Goal: Transaction & Acquisition: Obtain resource

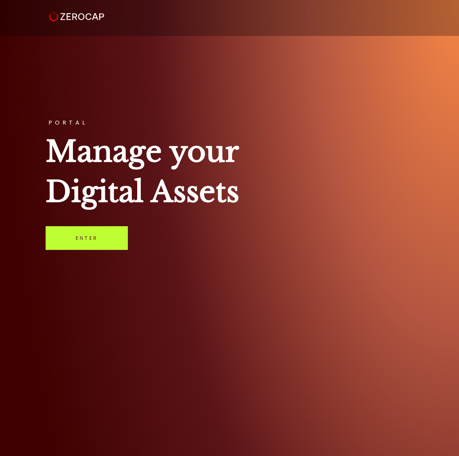
click at [88, 242] on link "Enter" at bounding box center [87, 238] width 82 height 24
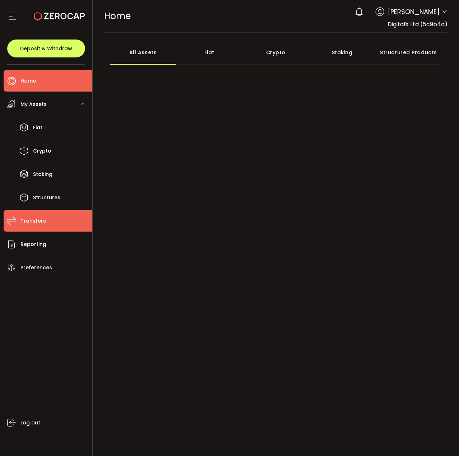
click at [31, 221] on span "Transfers" at bounding box center [33, 221] width 26 height 10
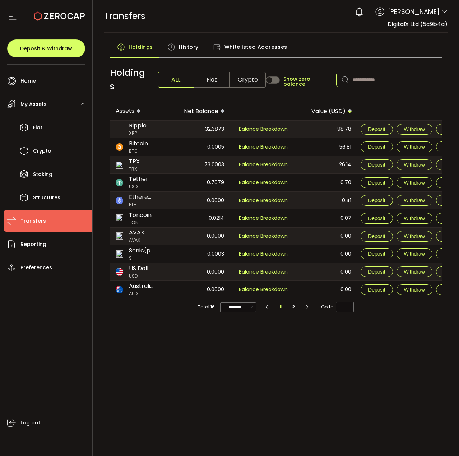
click at [369, 80] on input "text" at bounding box center [390, 80] width 108 height 14
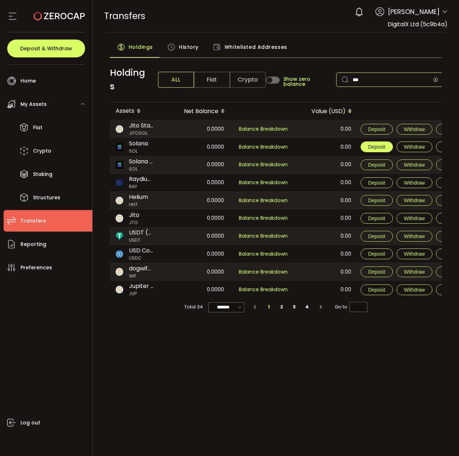
type input "***"
click at [373, 148] on span "Deposit" at bounding box center [376, 147] width 17 height 6
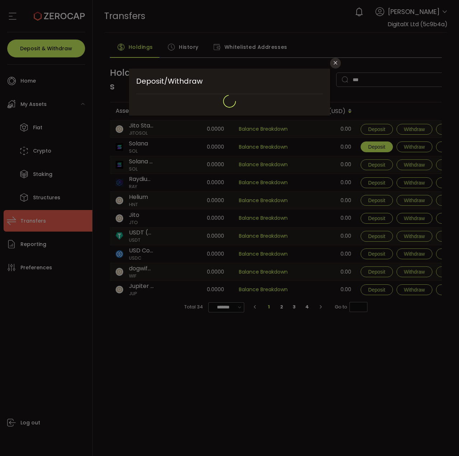
type input "**********"
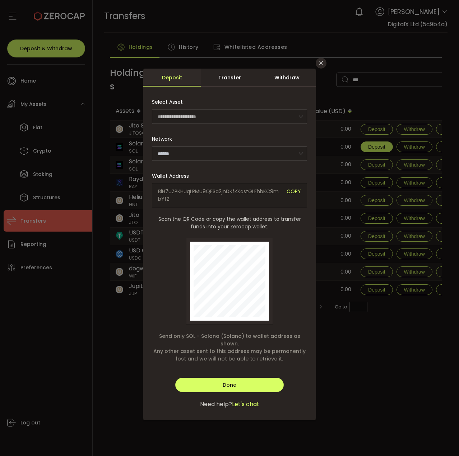
type input "******"
drag, startPoint x: 291, startPoint y: 191, endPoint x: 286, endPoint y: 267, distance: 75.2
click at [291, 191] on span "COPY" at bounding box center [294, 195] width 14 height 15
click at [319, 63] on icon "Close" at bounding box center [321, 63] width 6 height 6
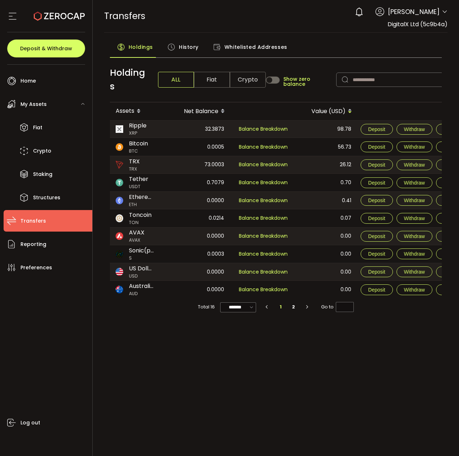
click at [247, 81] on span "Crypto" at bounding box center [248, 80] width 36 height 16
click at [32, 102] on span "My Assets" at bounding box center [33, 104] width 26 height 10
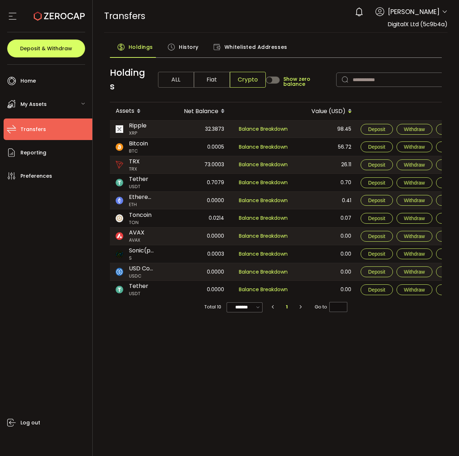
click at [32, 102] on span "My Assets" at bounding box center [33, 104] width 26 height 10
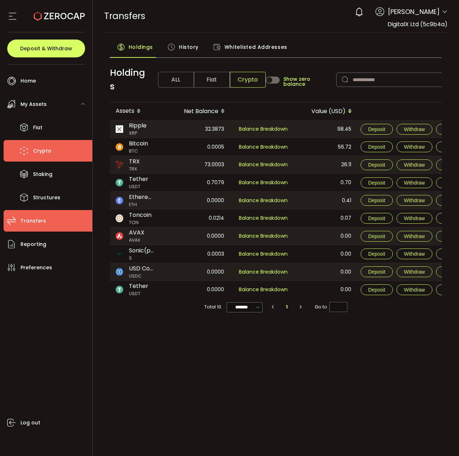
click at [28, 146] on icon at bounding box center [24, 151] width 11 height 11
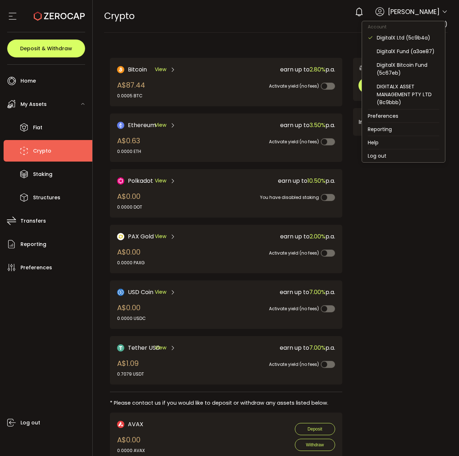
click at [442, 10] on icon at bounding box center [445, 12] width 6 height 6
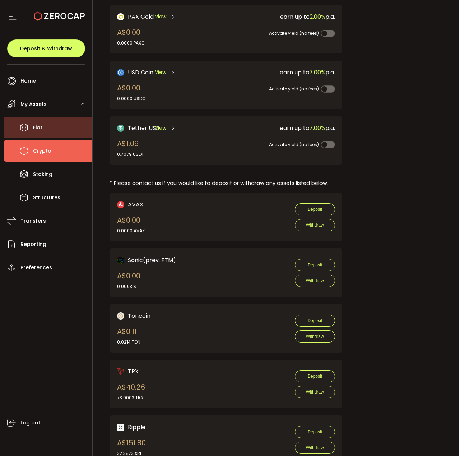
scroll to position [213, 0]
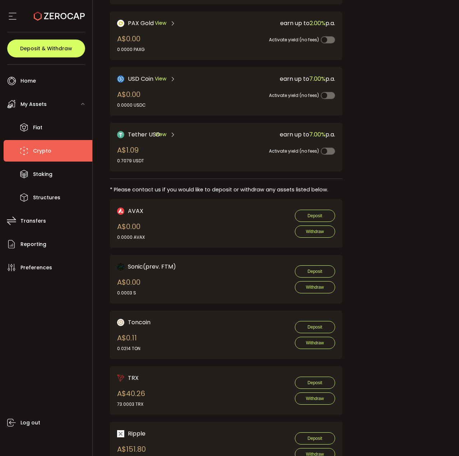
click at [37, 156] on span "Crypto" at bounding box center [42, 151] width 18 height 10
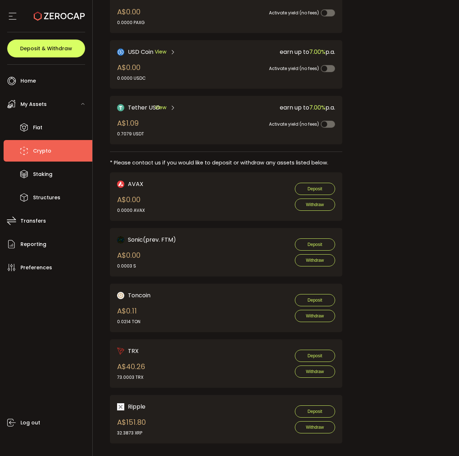
scroll to position [249, 0]
